Goal: Find specific page/section: Find specific page/section

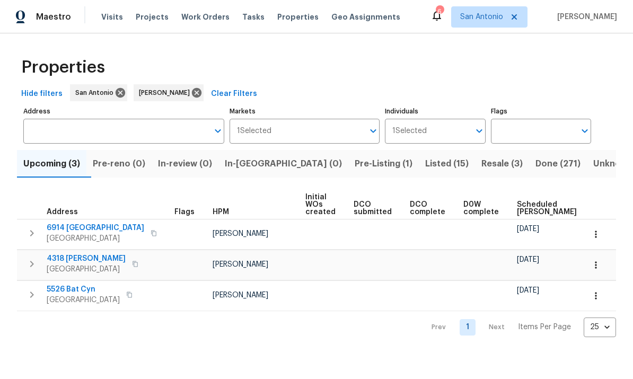
click at [425, 162] on span "Listed (15)" at bounding box center [446, 163] width 43 height 15
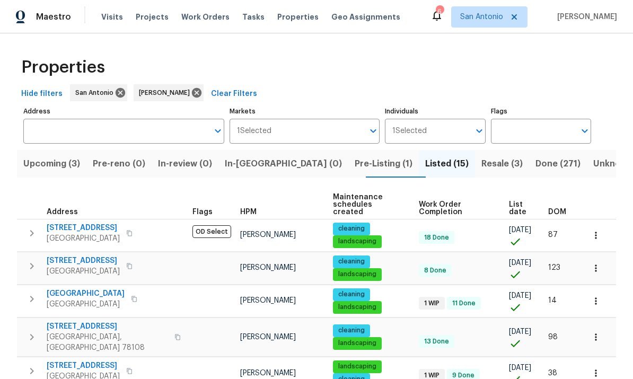
click at [599, 296] on icon "button" at bounding box center [596, 301] width 11 height 11
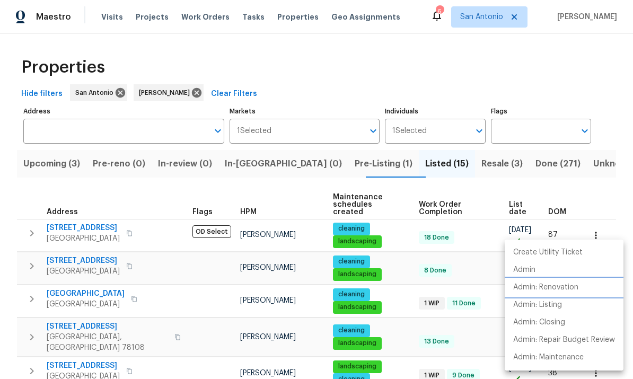
click at [553, 283] on p "Admin: Renovation" at bounding box center [545, 287] width 65 height 11
click at [359, 58] on div at bounding box center [316, 189] width 633 height 379
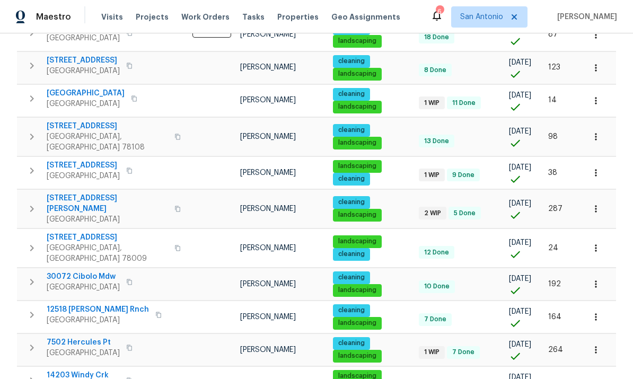
scroll to position [201, 0]
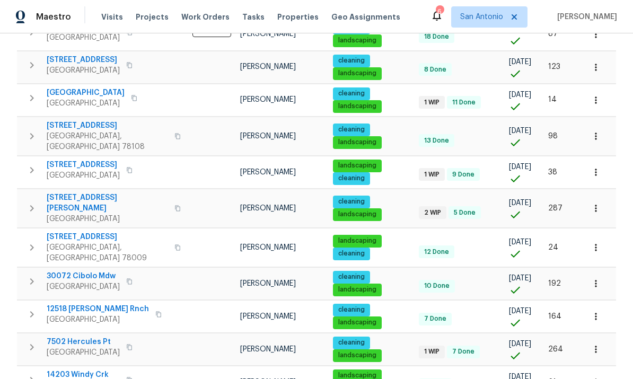
click at [68, 98] on span "San Antonio, TX 78245" at bounding box center [86, 103] width 78 height 11
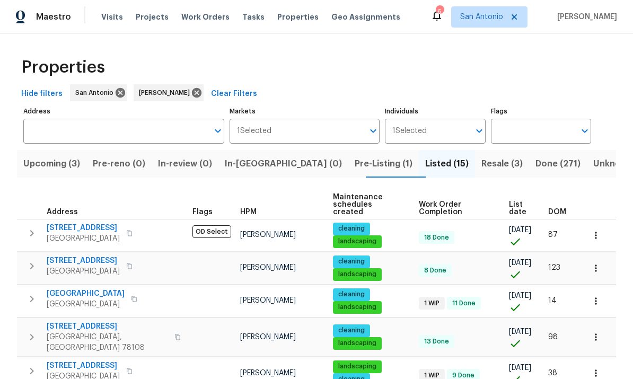
scroll to position [0, 0]
click at [59, 164] on span "Upcoming (3)" at bounding box center [51, 163] width 57 height 15
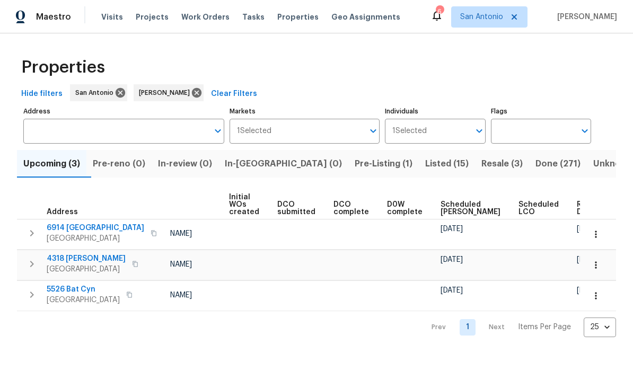
scroll to position [0, 76]
click at [450, 205] on span "Scheduled COE" at bounding box center [471, 208] width 60 height 15
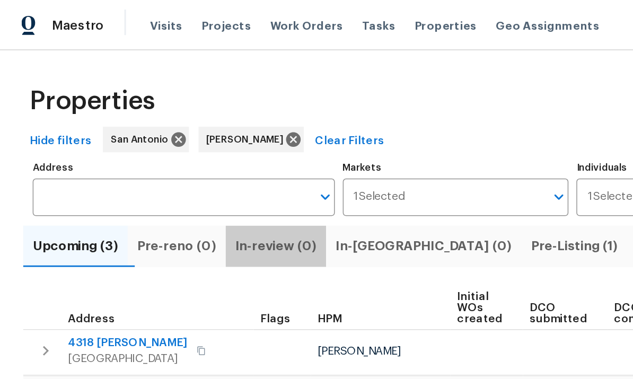
click at [160, 35] on div "Properties Hide filters San Antonio Felix Ramos Clear Filters Address Address M…" at bounding box center [316, 193] width 633 height 321
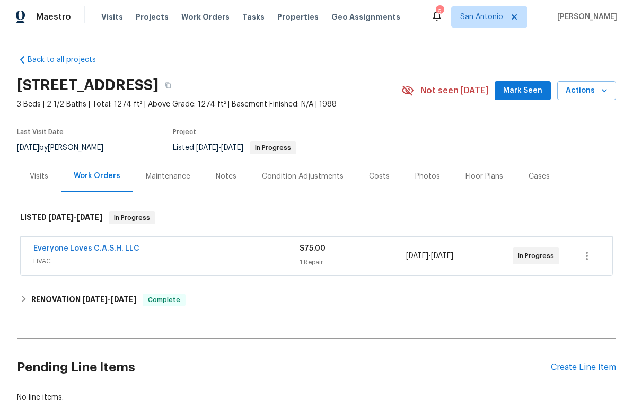
click at [527, 87] on span "Mark Seen" at bounding box center [522, 90] width 39 height 13
click at [85, 250] on link "Everyone Loves C.A.S.H. LLC" at bounding box center [86, 248] width 106 height 7
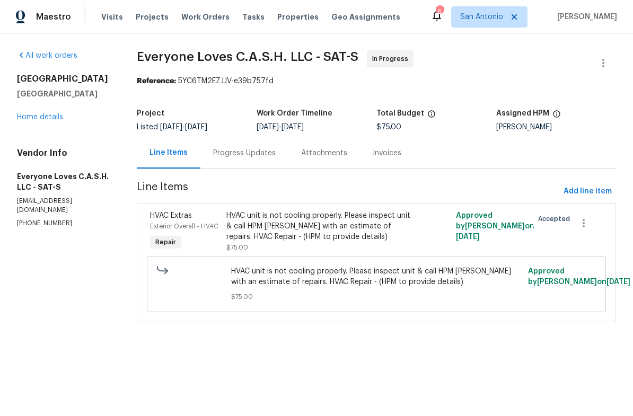
click at [245, 155] on div "Progress Updates" at bounding box center [244, 153] width 63 height 11
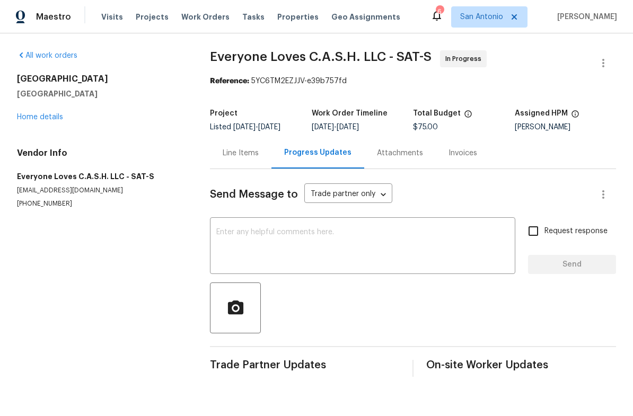
click at [41, 111] on div "10206 Canton Fld San Antonio, TX 78245 Home details" at bounding box center [101, 98] width 168 height 49
click at [40, 115] on link "Home details" at bounding box center [40, 116] width 46 height 7
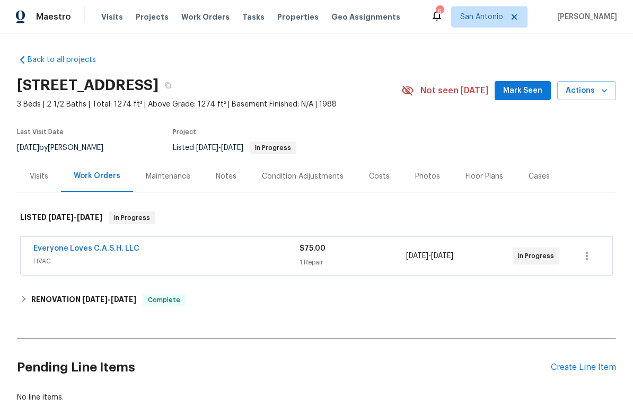
click at [627, 173] on div "Back to all projects 10206 Canton Fld, San Antonio, TX 78245 3 Beds | 2 1/2 Bat…" at bounding box center [316, 224] width 633 height 383
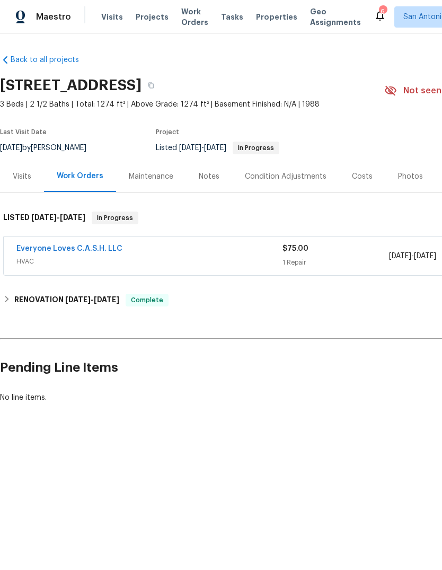
click at [239, 416] on html "Maestro Visits Projects Work Orders Tasks Properties Geo Assignments 6 San Anto…" at bounding box center [221, 237] width 442 height 475
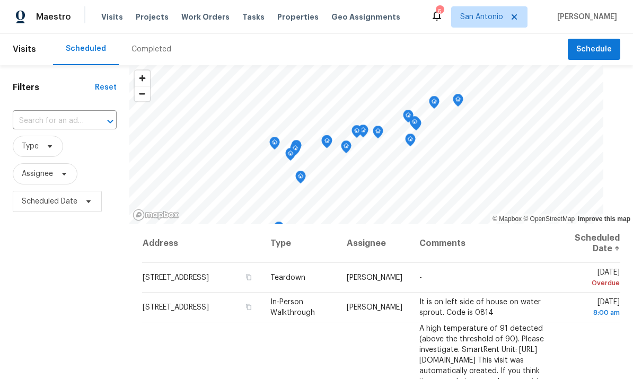
click at [278, 16] on span "Properties" at bounding box center [297, 17] width 41 height 11
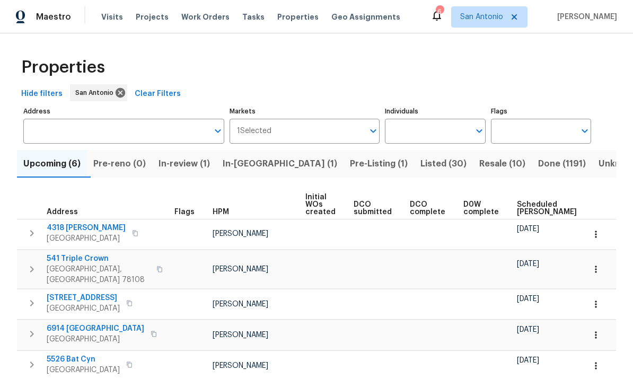
click at [413, 143] on input "Individuals" at bounding box center [427, 131] width 84 height 25
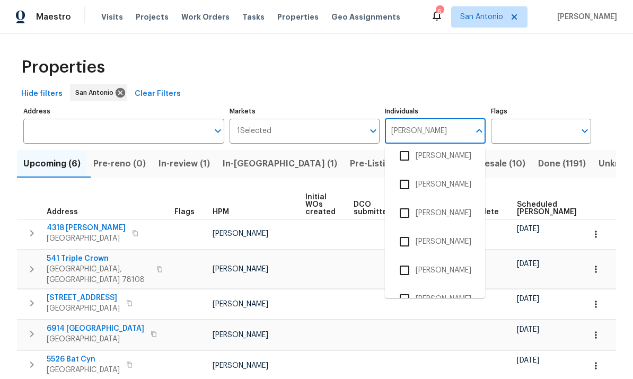
scroll to position [45, 0]
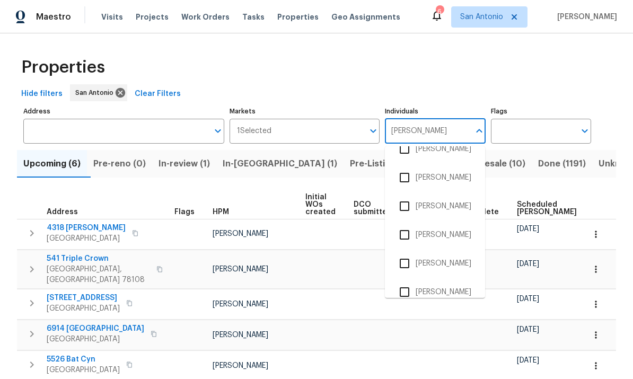
click at [438, 119] on input "Chris" at bounding box center [427, 131] width 84 height 25
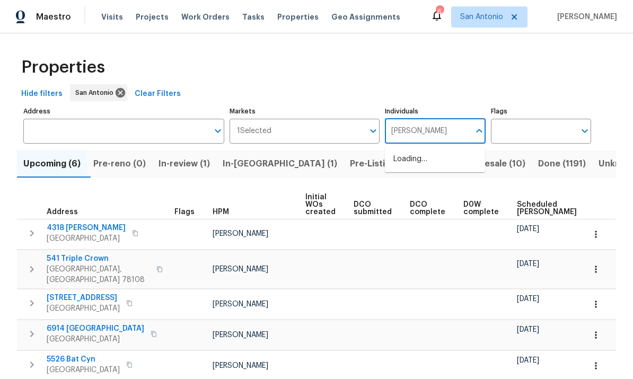
type input "Chris Fuentes"
click at [407, 154] on input "checkbox" at bounding box center [405, 165] width 22 height 22
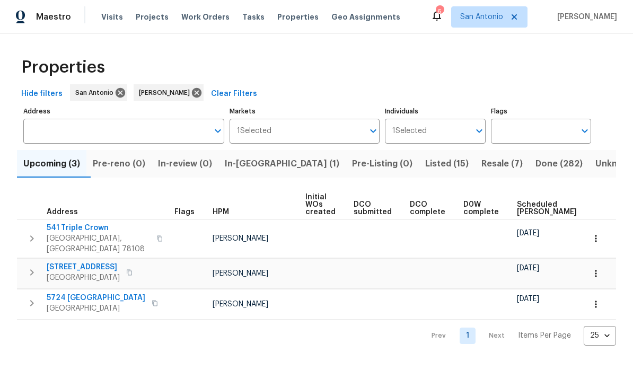
click at [261, 165] on span "In-reno (1)" at bounding box center [282, 163] width 115 height 15
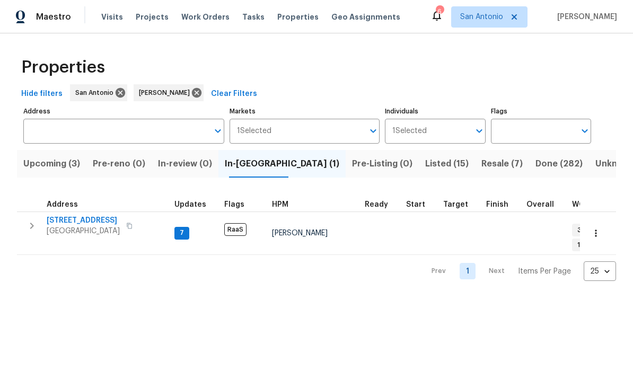
click at [95, 229] on span "San Antonio, TX 78218" at bounding box center [83, 231] width 73 height 11
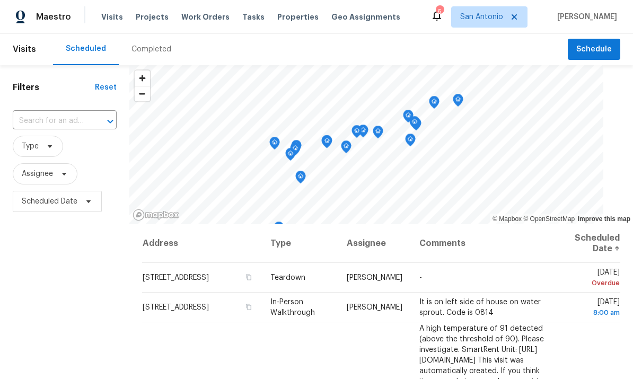
click at [185, 13] on span "Work Orders" at bounding box center [205, 17] width 48 height 11
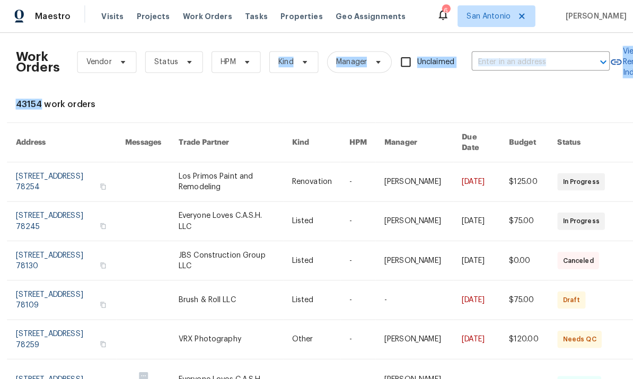
scroll to position [0, 1]
